Goal: Transaction & Acquisition: Book appointment/travel/reservation

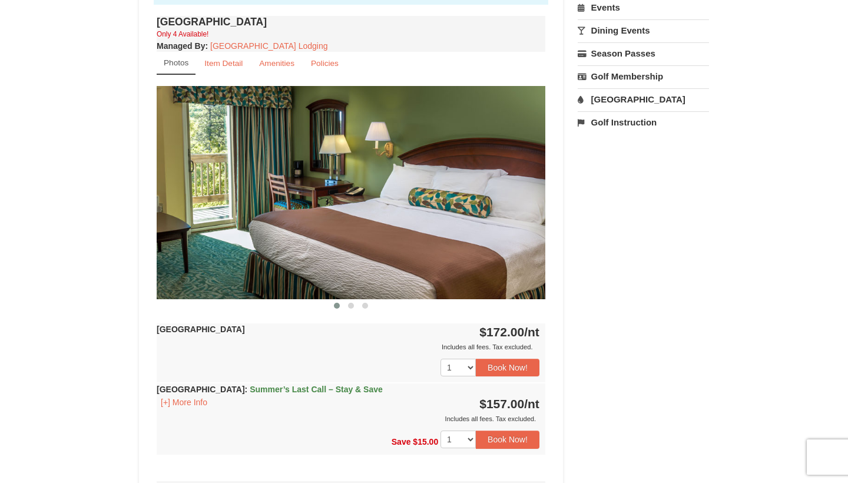
scroll to position [437, 0]
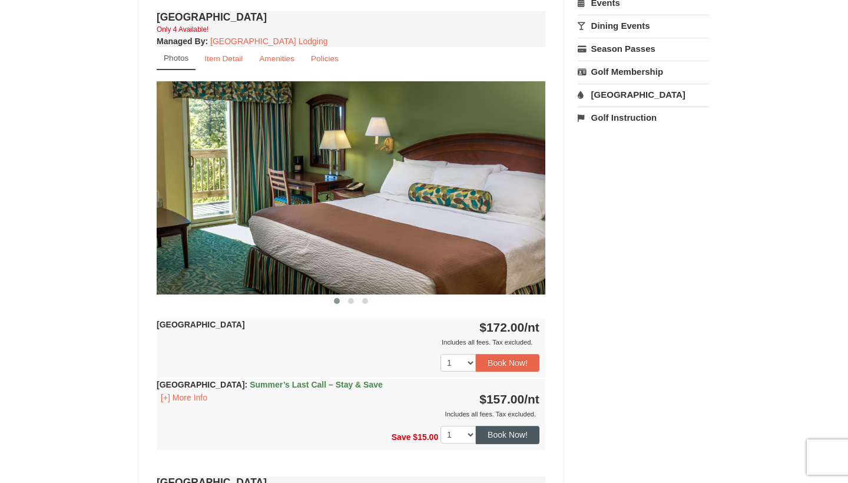
click at [489, 438] on button "Book Now!" at bounding box center [508, 435] width 64 height 18
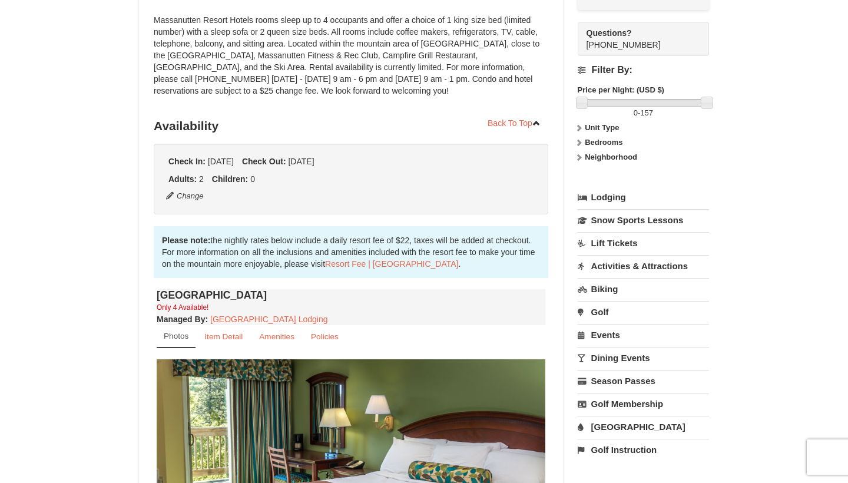
scroll to position [115, 0]
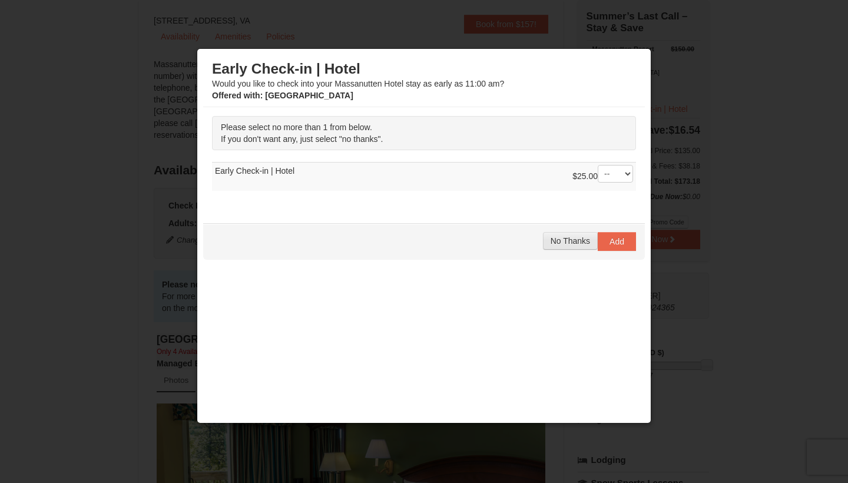
click at [586, 241] on span "No Thanks" at bounding box center [570, 240] width 39 height 9
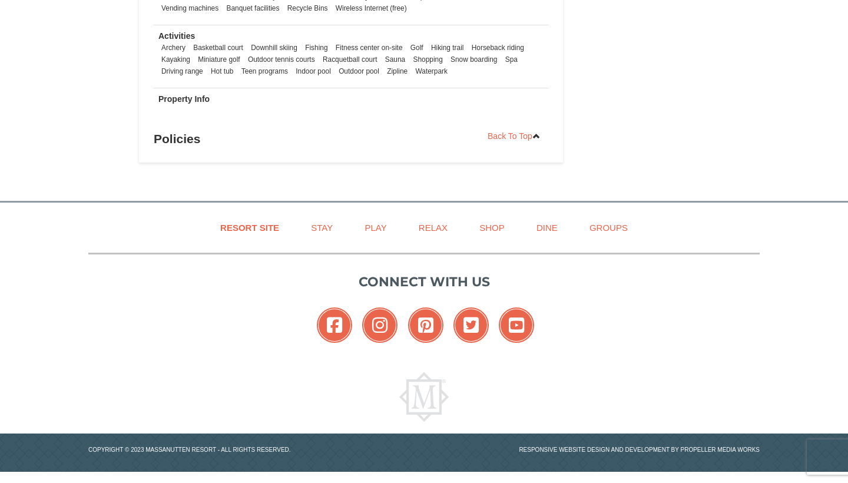
scroll to position [1424, 0]
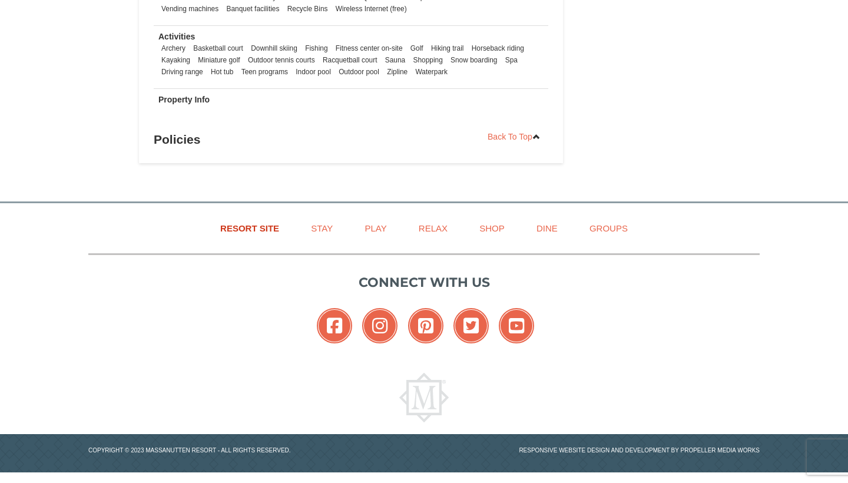
click at [276, 227] on link "Resort Site" at bounding box center [250, 228] width 88 height 27
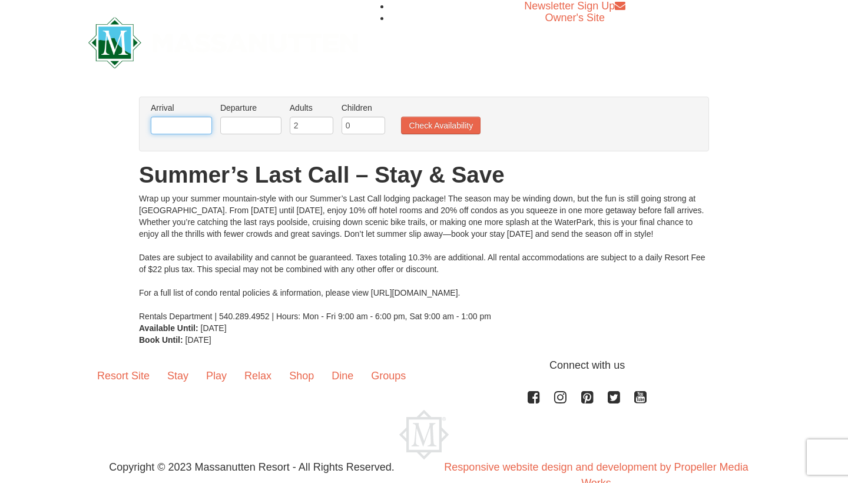
click at [210, 123] on input "text" at bounding box center [181, 126] width 61 height 18
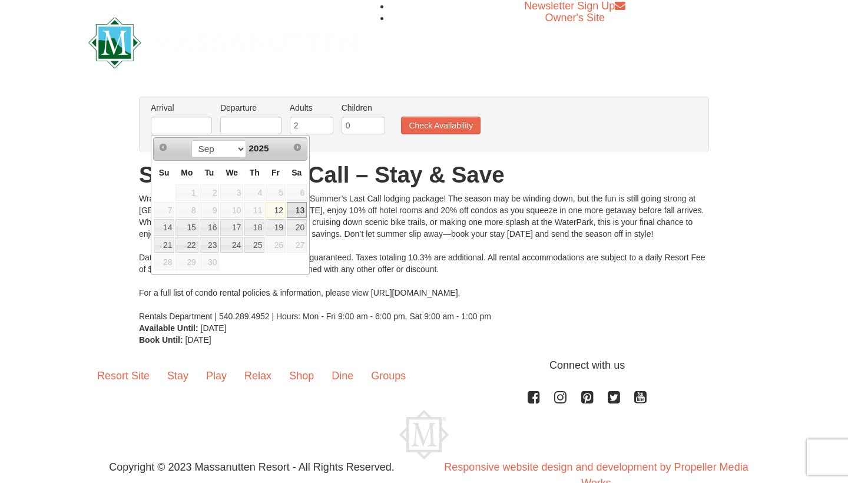
click at [300, 209] on link "13" at bounding box center [297, 210] width 20 height 16
type input "[DATE]"
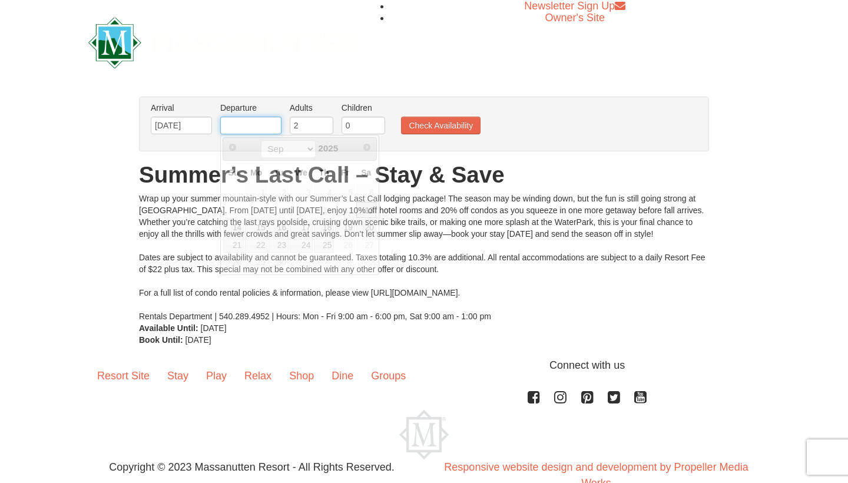
click at [267, 123] on input "text" at bounding box center [250, 126] width 61 height 18
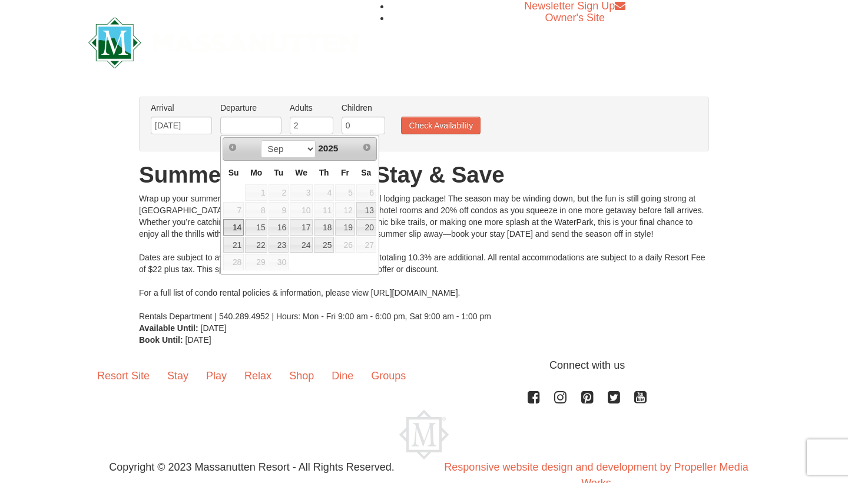
click at [240, 230] on link "14" at bounding box center [233, 227] width 21 height 16
type input "[DATE]"
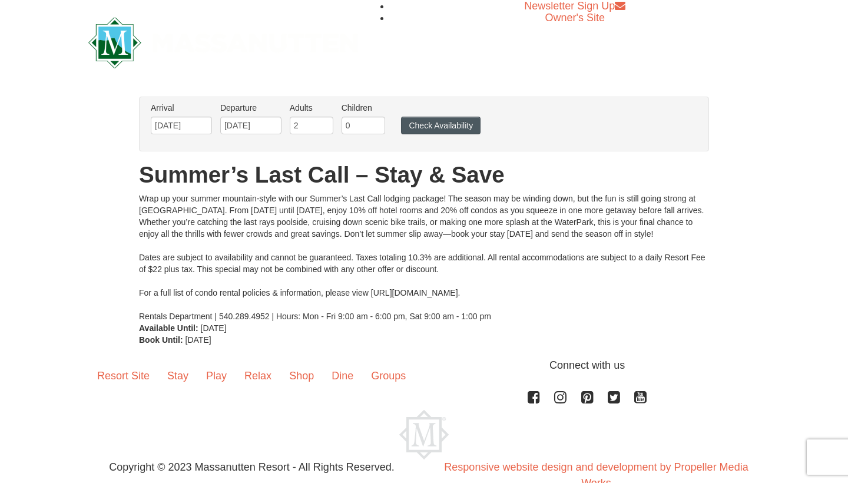
click at [442, 124] on button "Check Availability" at bounding box center [441, 126] width 80 height 18
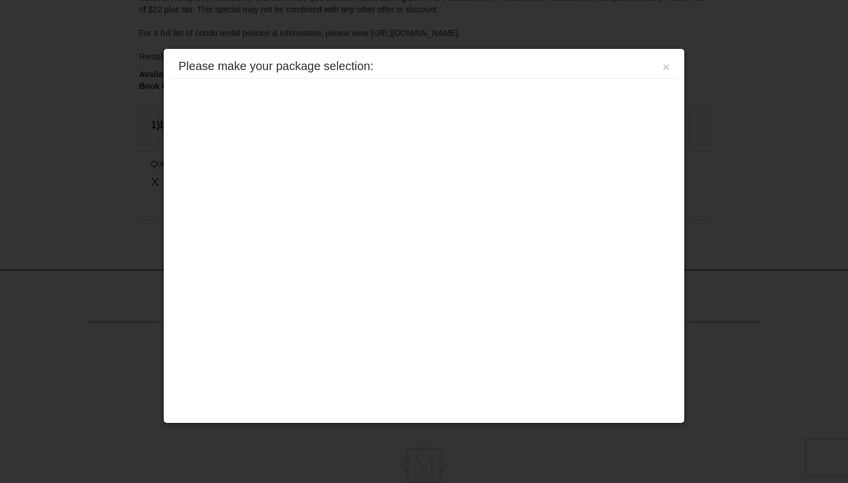
scroll to position [299, 0]
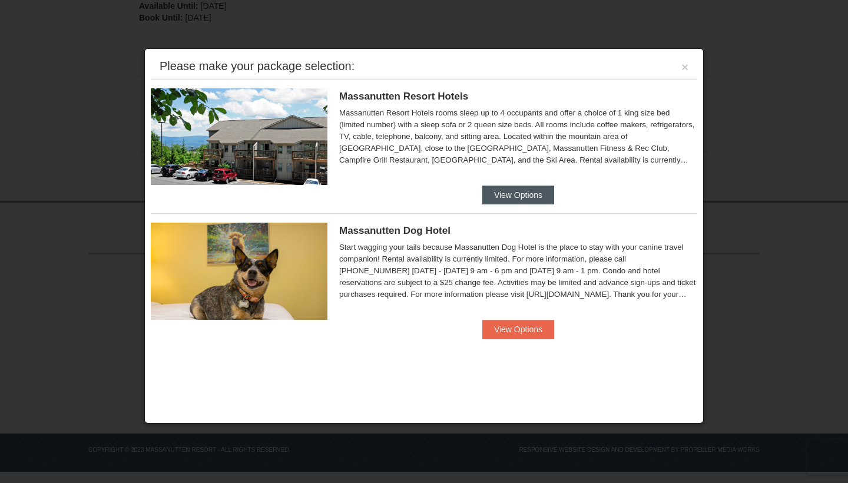
click at [508, 194] on button "View Options" at bounding box center [518, 195] width 72 height 19
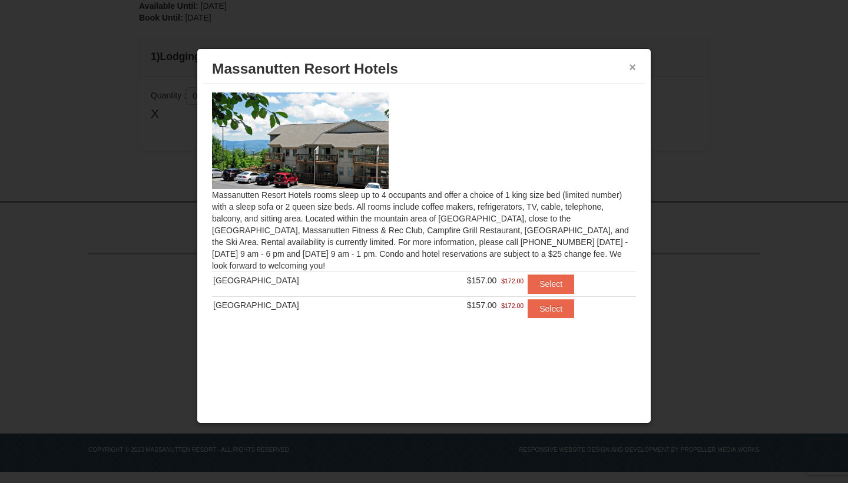
click at [634, 68] on button "×" at bounding box center [632, 67] width 7 height 12
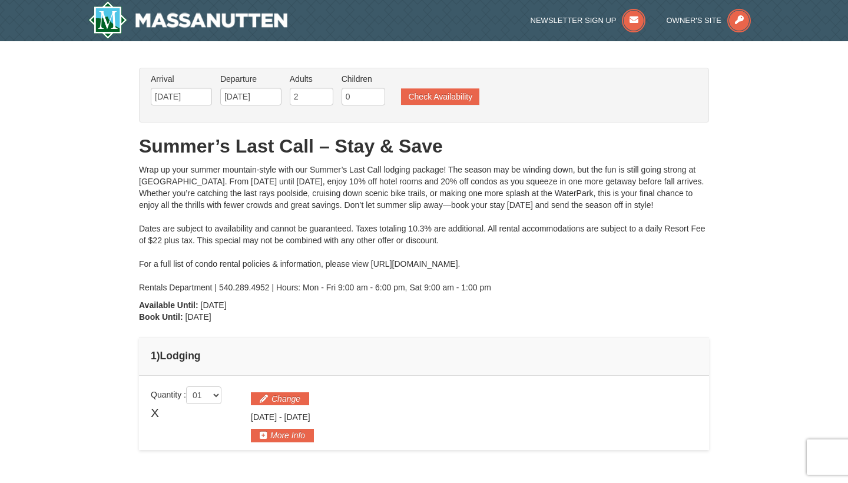
scroll to position [0, 0]
